Goal: Information Seeking & Learning: Understand process/instructions

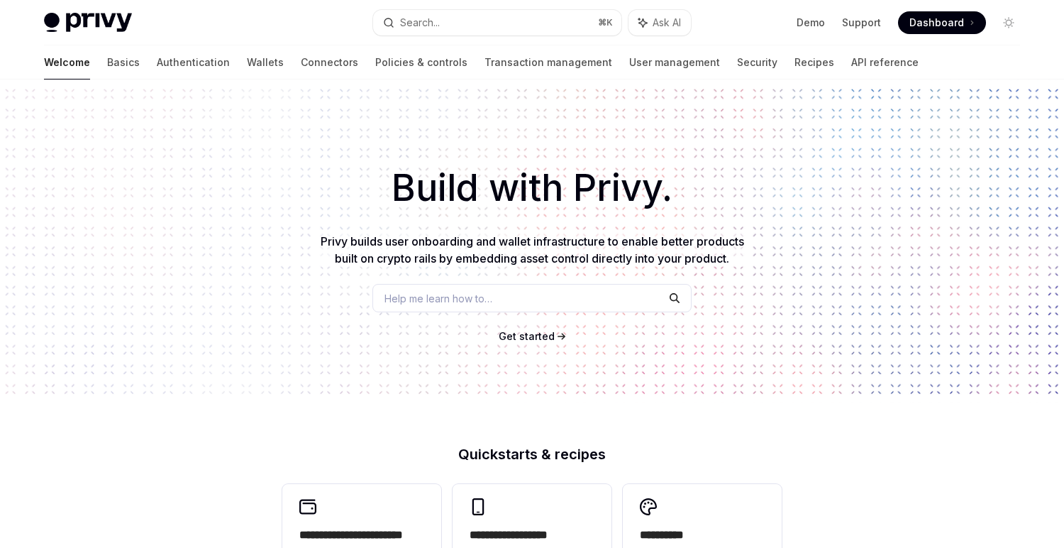
click at [174, 65] on div "Welcome Basics Authentication Wallets Connectors Policies & controls Transactio…" at bounding box center [481, 62] width 875 height 34
click at [247, 65] on link "Wallets" at bounding box center [265, 62] width 37 height 34
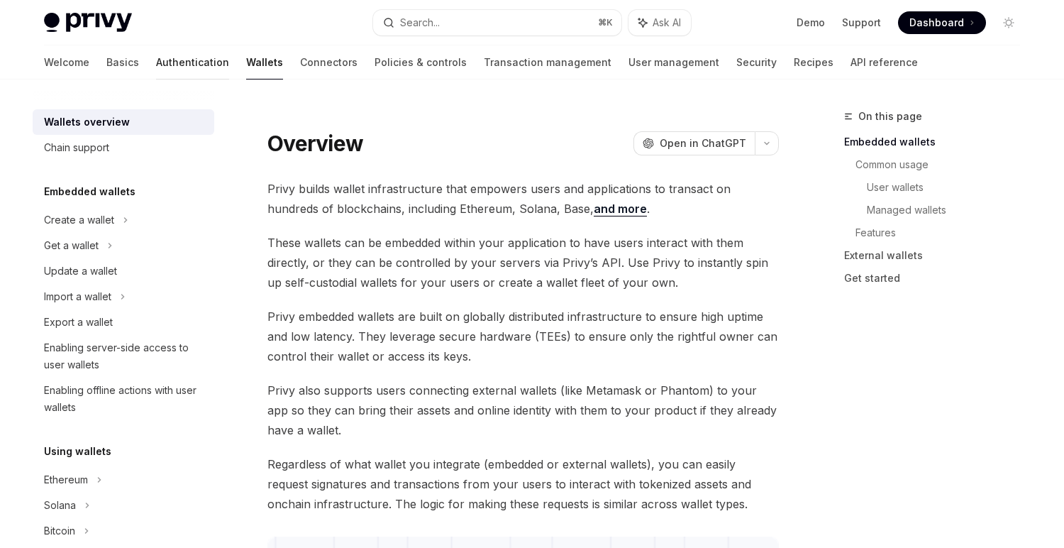
click at [156, 74] on link "Authentication" at bounding box center [192, 62] width 73 height 34
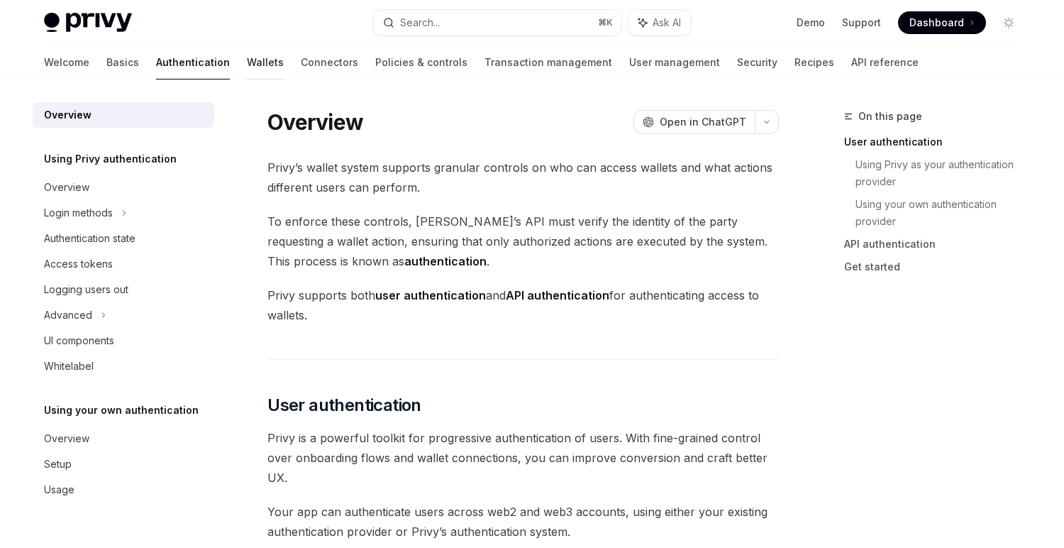
click at [247, 71] on link "Wallets" at bounding box center [265, 62] width 37 height 34
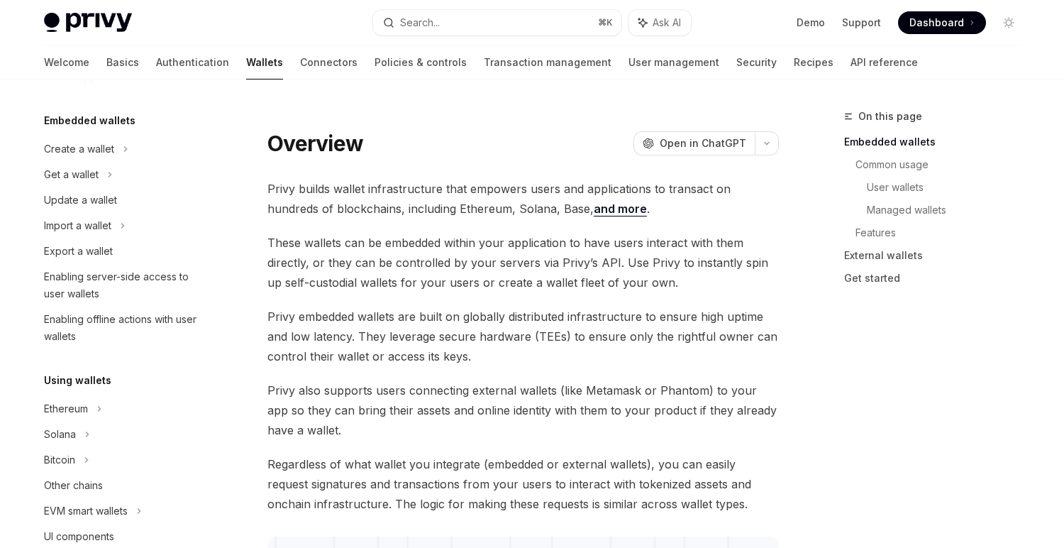
scroll to position [97, 0]
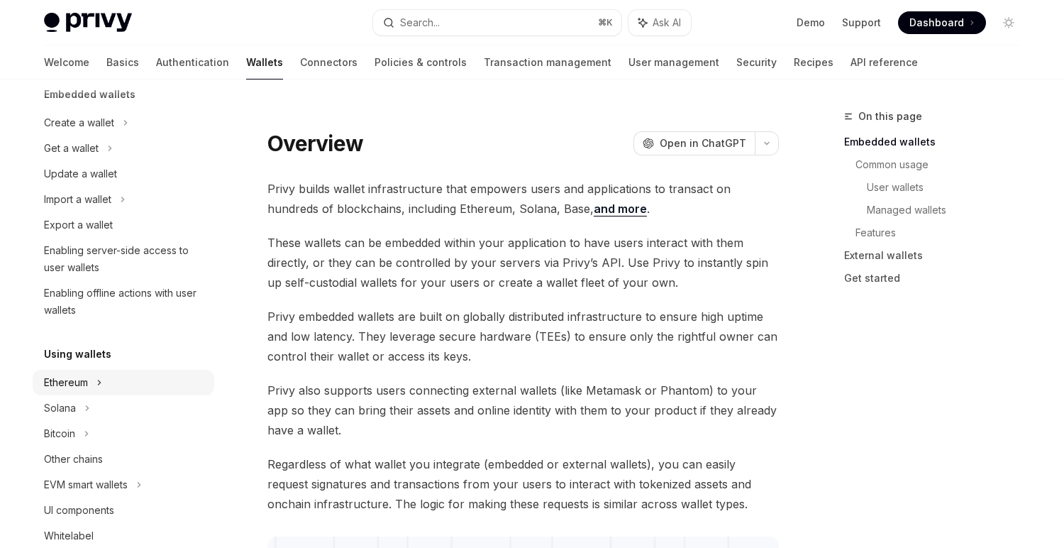
click at [114, 384] on div "Ethereum" at bounding box center [124, 383] width 182 height 26
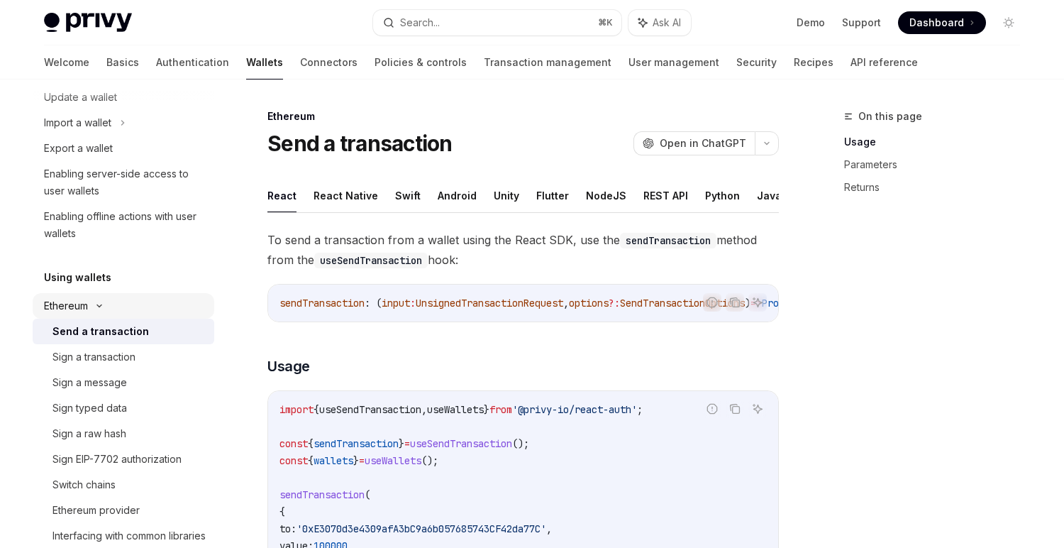
scroll to position [179, 0]
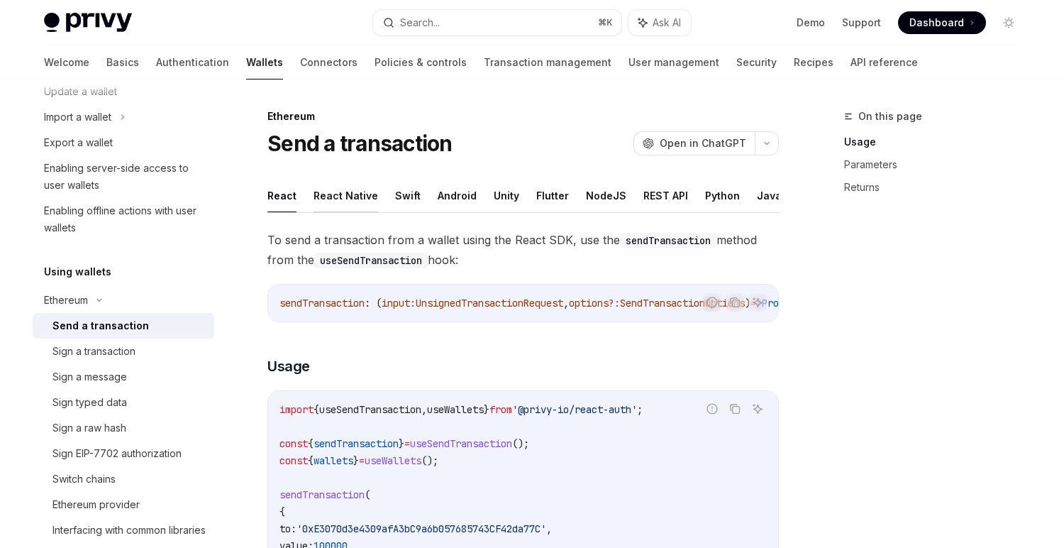
click at [352, 201] on button "React Native" at bounding box center [346, 195] width 65 height 33
type textarea "*"
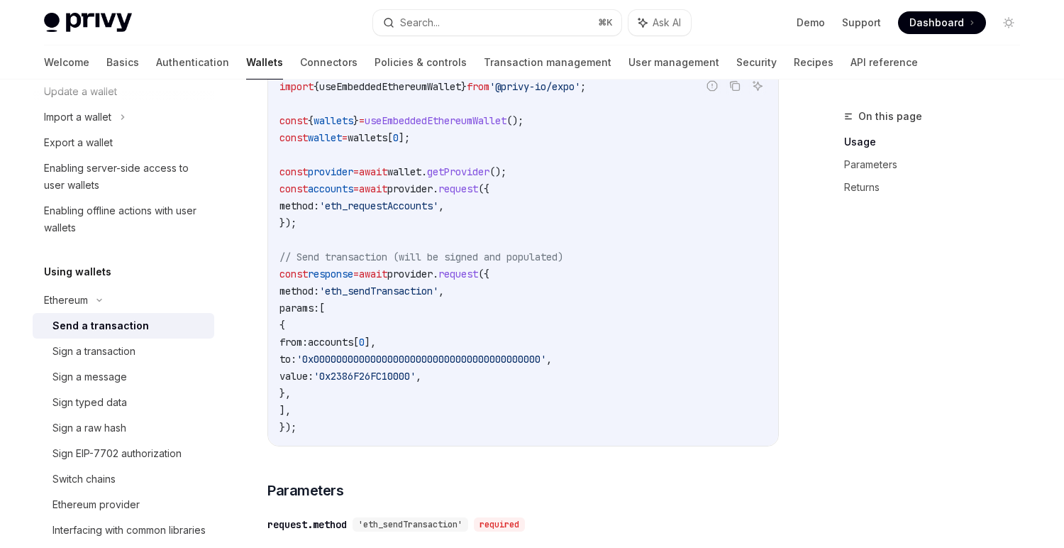
scroll to position [333, 0]
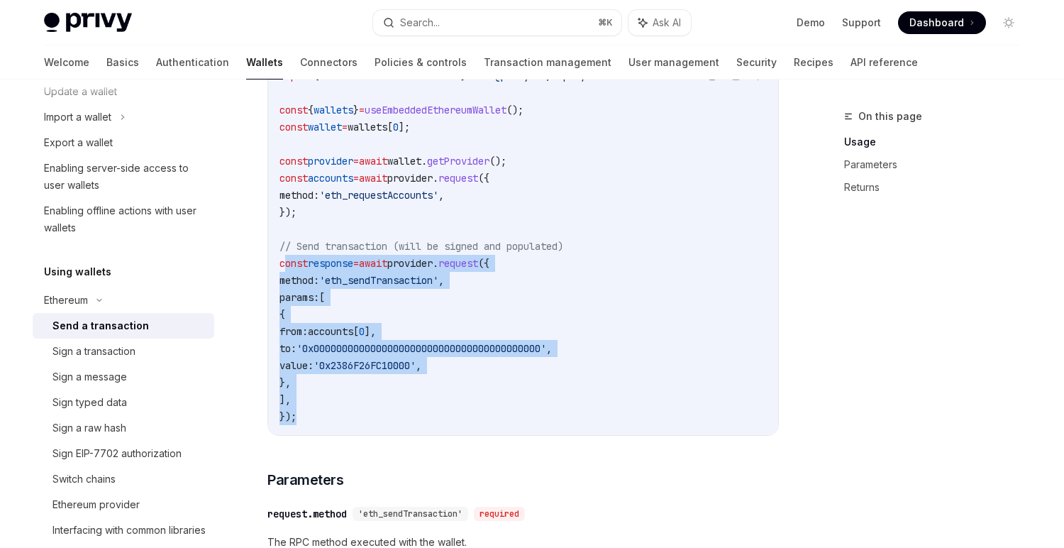
drag, startPoint x: 327, startPoint y: 419, endPoint x: 284, endPoint y: 262, distance: 162.6
click at [284, 262] on code "import { useEmbeddedEthereumWallet } from '@privy-io/expo' ; const { wallets } …" at bounding box center [522, 245] width 487 height 357
click at [284, 262] on span "const" at bounding box center [293, 263] width 28 height 13
drag, startPoint x: 279, startPoint y: 254, endPoint x: 315, endPoint y: 426, distance: 175.3
click at [315, 425] on code "import { useEmbeddedEthereumWallet } from '@privy-io/expo' ; const { wallets } …" at bounding box center [522, 245] width 487 height 357
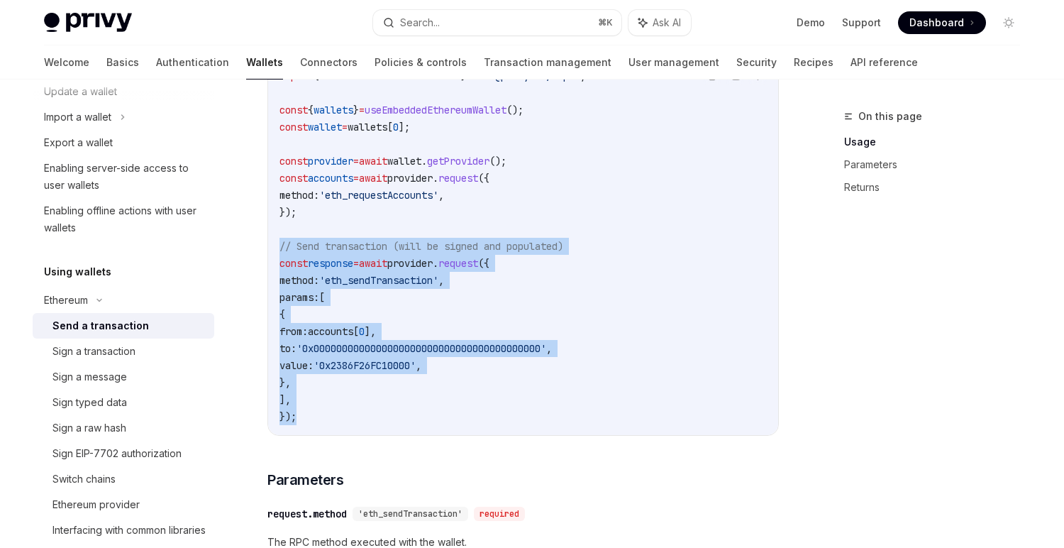
click at [315, 425] on code "import { useEmbeddedEthereumWallet } from '@privy-io/expo' ; const { wallets } …" at bounding box center [522, 245] width 487 height 357
drag, startPoint x: 557, startPoint y: 226, endPoint x: 526, endPoint y: 415, distance: 191.2
click at [526, 415] on code "import { useEmbeddedEthereumWallet } from '@privy-io/expo' ; const { wallets } …" at bounding box center [522, 245] width 487 height 357
drag, startPoint x: 526, startPoint y: 417, endPoint x: 445, endPoint y: 238, distance: 196.8
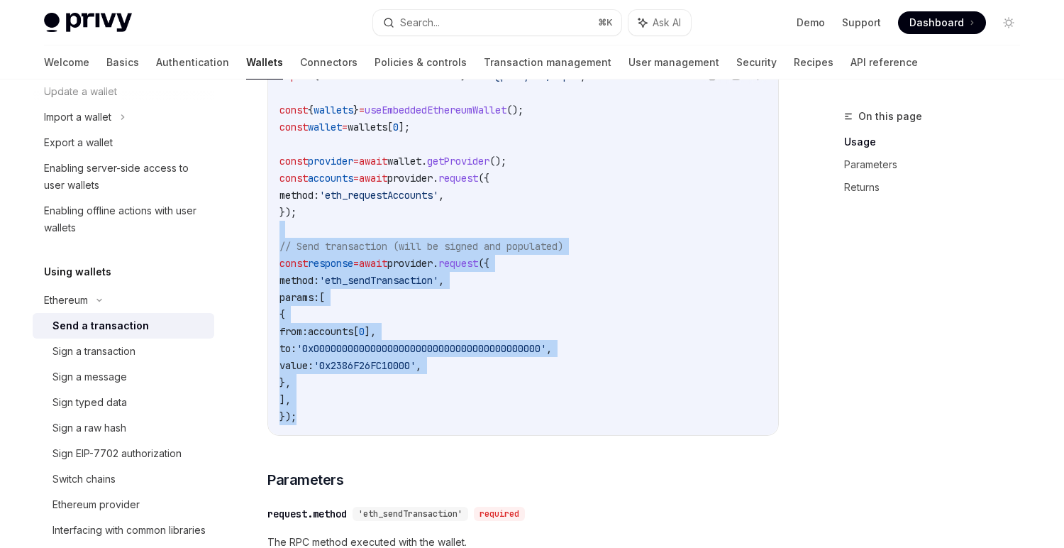
click at [445, 237] on code "import { useEmbeddedEthereumWallet } from '@privy-io/expo' ; const { wallets } …" at bounding box center [522, 245] width 487 height 357
click at [495, 355] on span "'0x0000000000000000000000000000000000000000'" at bounding box center [421, 348] width 250 height 13
drag, startPoint x: 309, startPoint y: 238, endPoint x: 358, endPoint y: 414, distance: 182.6
click at [358, 414] on code "import { useEmbeddedEthereumWallet } from '@privy-io/expo' ; const { wallets } …" at bounding box center [522, 245] width 487 height 357
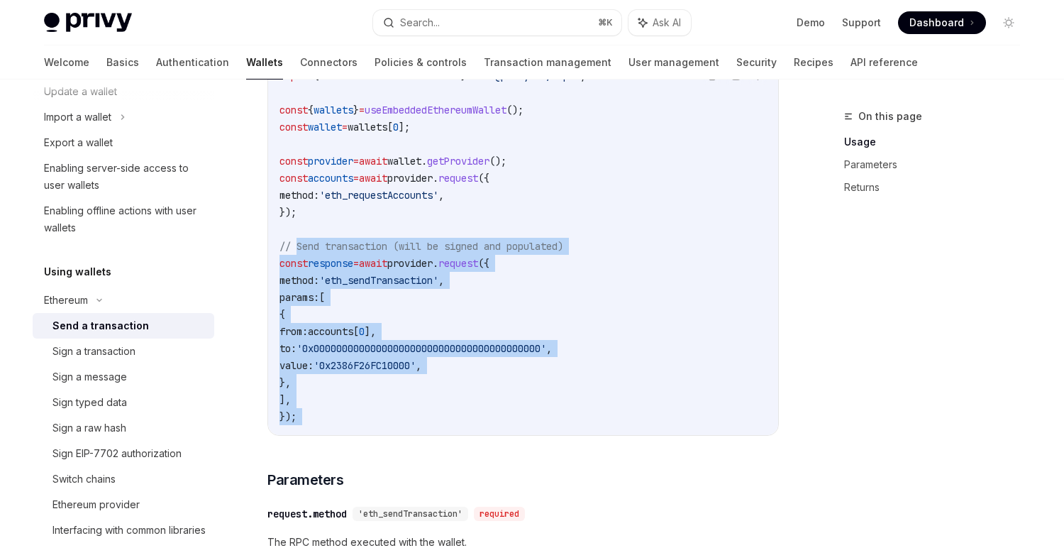
drag, startPoint x: 358, startPoint y: 414, endPoint x: 304, endPoint y: 259, distance: 164.4
click at [304, 259] on code "import { useEmbeddedEthereumWallet } from '@privy-io/expo' ; const { wallets } …" at bounding box center [522, 245] width 487 height 357
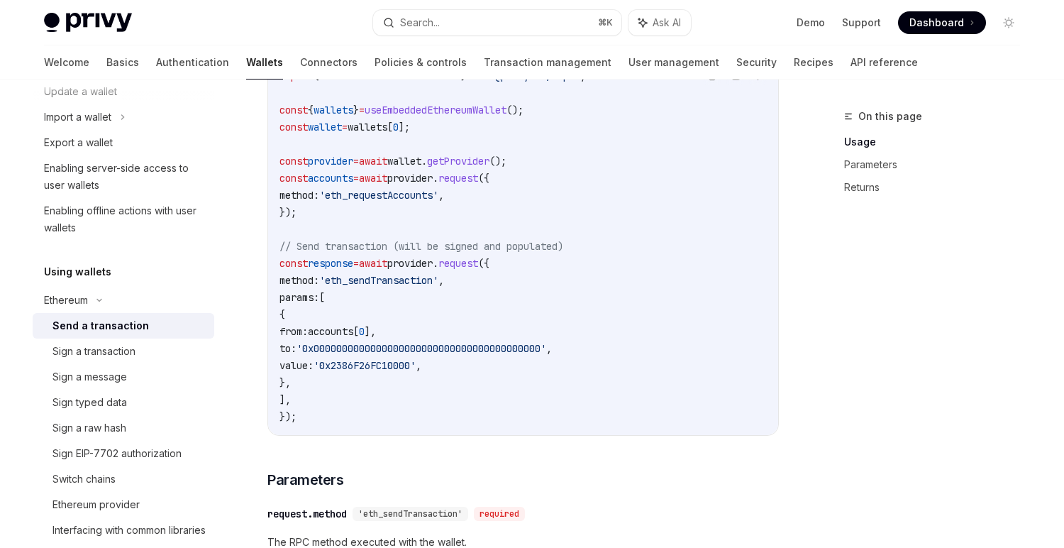
drag, startPoint x: 300, startPoint y: 285, endPoint x: 325, endPoint y: 404, distance: 121.7
click at [325, 404] on code "import { useEmbeddedEthereumWallet } from '@privy-io/expo' ; const { wallets } …" at bounding box center [522, 245] width 487 height 357
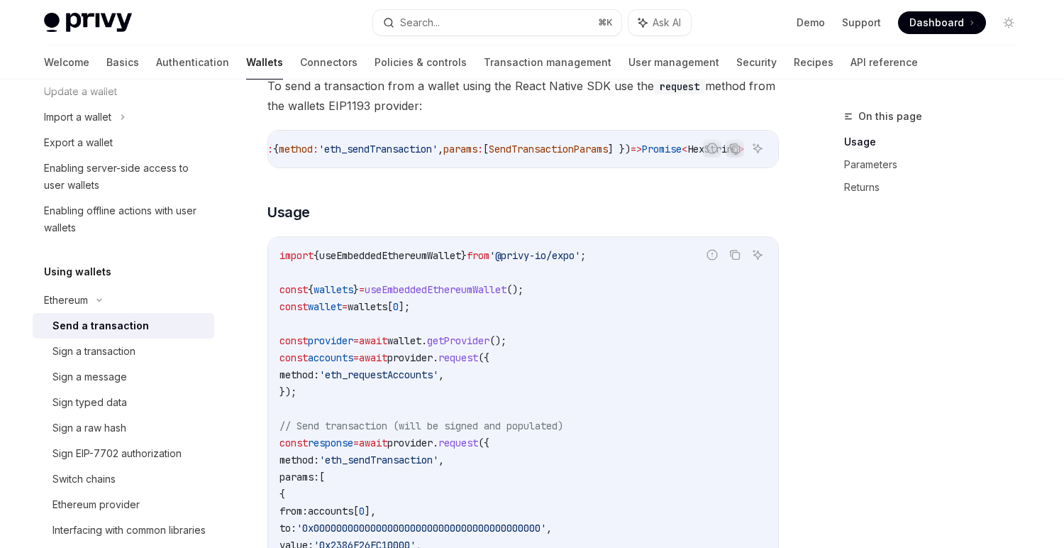
scroll to position [0, 179]
click at [443, 155] on span "params" at bounding box center [460, 149] width 34 height 13
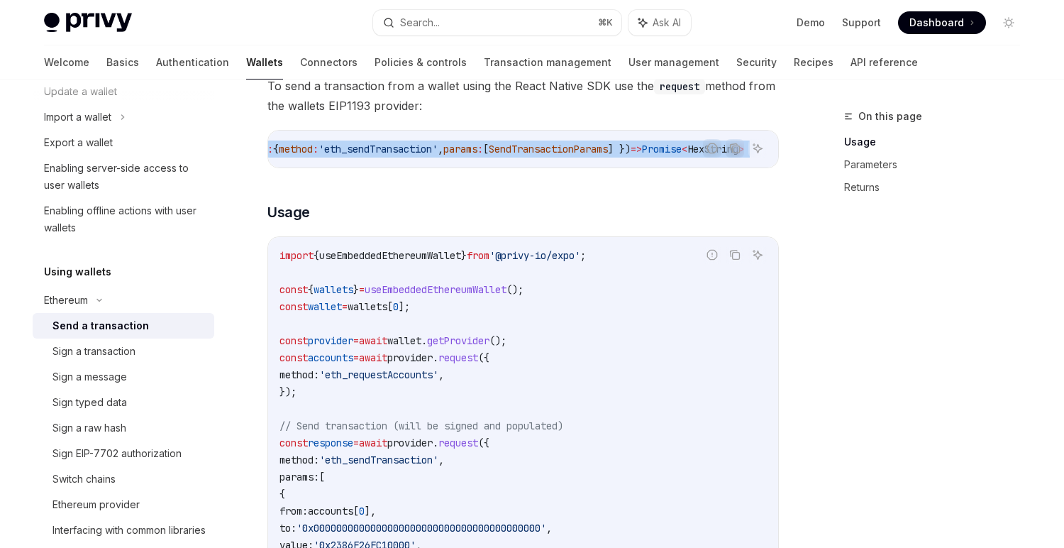
click at [443, 155] on span "params" at bounding box center [460, 149] width 34 height 13
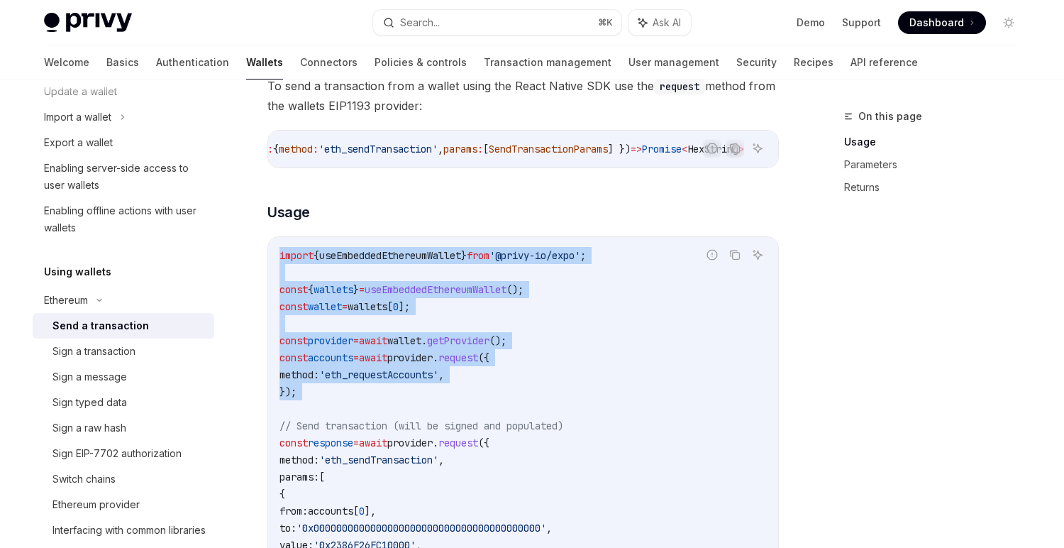
drag, startPoint x: 633, startPoint y: 227, endPoint x: 599, endPoint y: 418, distance: 194.5
click at [599, 418] on div "To send a transaction from a wallet using the React Native SDK use the request …" at bounding box center [522, 516] width 511 height 880
click at [599, 418] on code "import { useEmbeddedEthereumWallet } from '@privy-io/expo' ; const { wallets } …" at bounding box center [522, 425] width 487 height 357
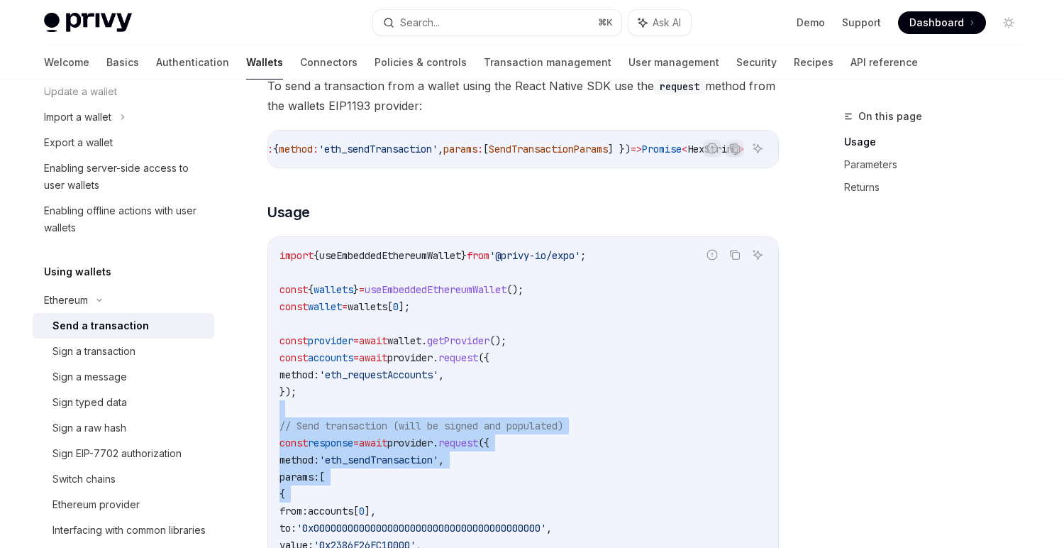
drag, startPoint x: 599, startPoint y: 418, endPoint x: 592, endPoint y: 503, distance: 84.8
click at [592, 502] on code "import { useEmbeddedEthereumWallet } from '@privy-io/expo' ; const { wallets } …" at bounding box center [522, 425] width 487 height 357
click at [592, 503] on code "import { useEmbeddedEthereumWallet } from '@privy-io/expo' ; const { wallets } …" at bounding box center [522, 425] width 487 height 357
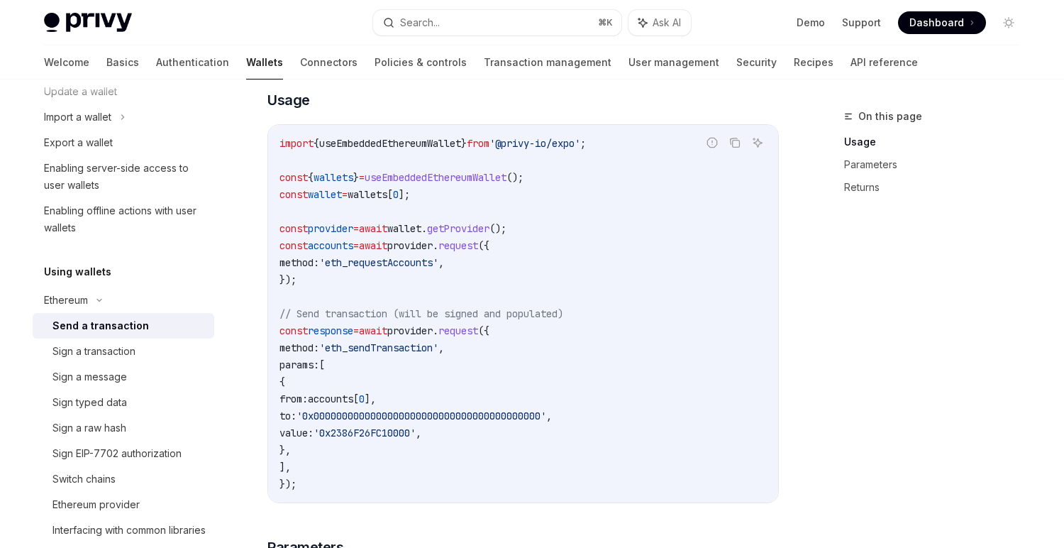
scroll to position [269, 0]
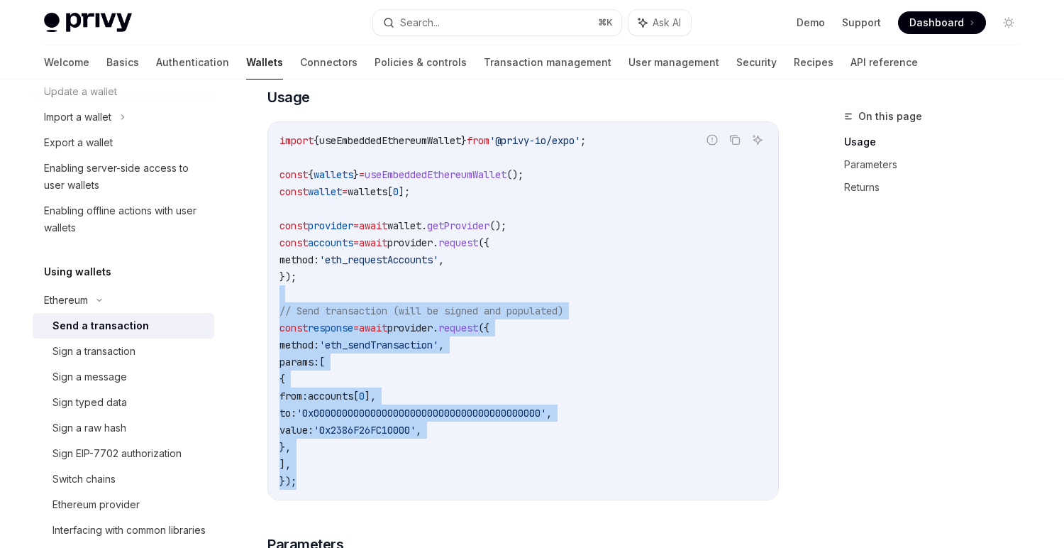
drag, startPoint x: 592, startPoint y: 503, endPoint x: 555, endPoint y: 304, distance: 201.9
click at [555, 304] on div "import { useEmbeddedEthereumWallet } from '@privy-io/expo' ; const { wallets } …" at bounding box center [523, 310] width 510 height 377
click at [555, 304] on code "import { useEmbeddedEthereumWallet } from '@privy-io/expo' ; const { wallets } …" at bounding box center [522, 310] width 487 height 357
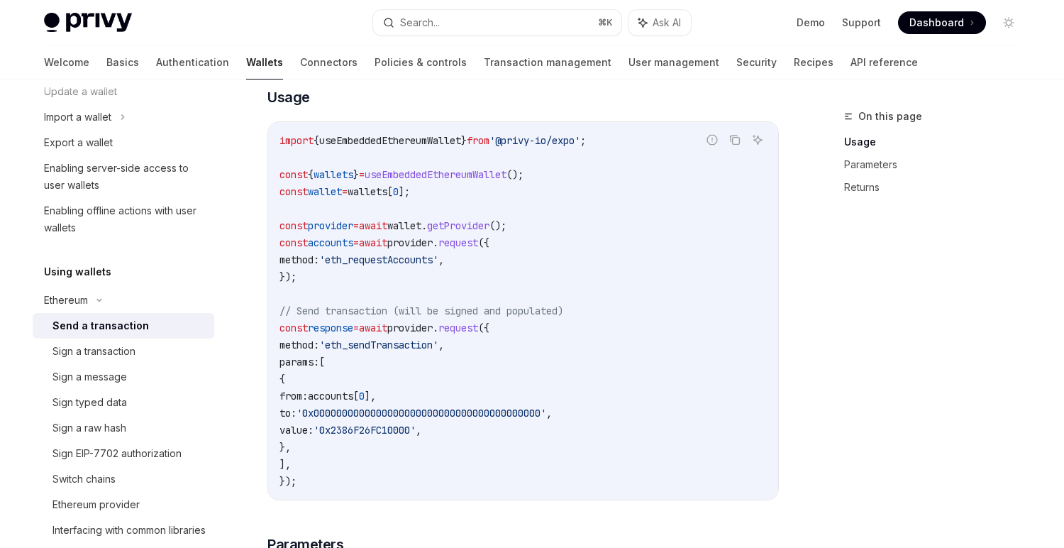
scroll to position [0, 0]
